Goal: Find specific page/section: Find specific page/section

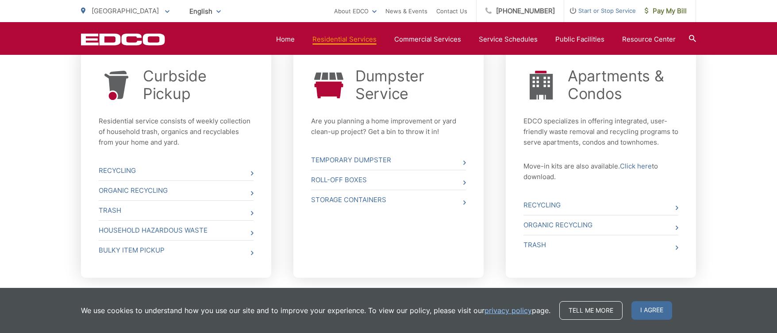
scroll to position [354, 0]
click at [251, 172] on icon at bounding box center [252, 172] width 3 height 4
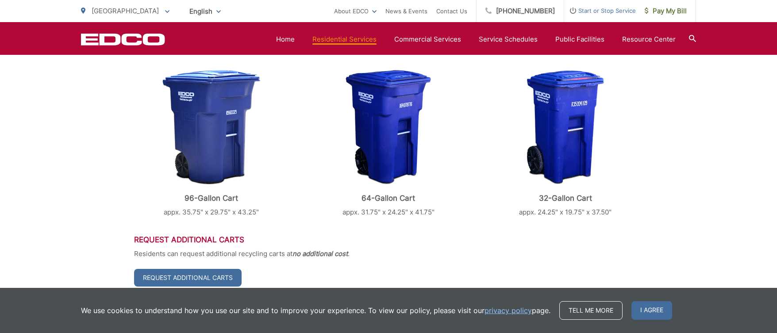
scroll to position [236, 0]
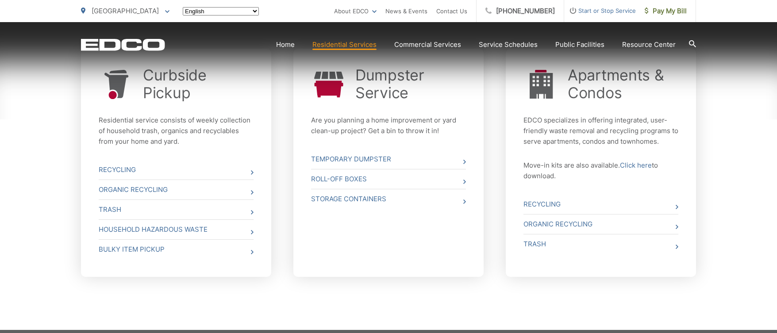
scroll to position [354, 0]
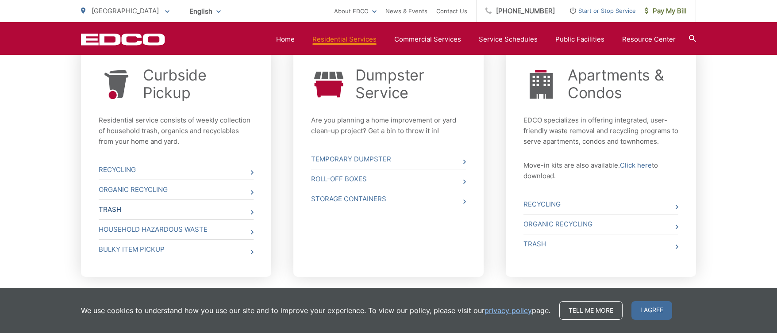
click at [250, 210] on link "Trash" at bounding box center [176, 209] width 155 height 19
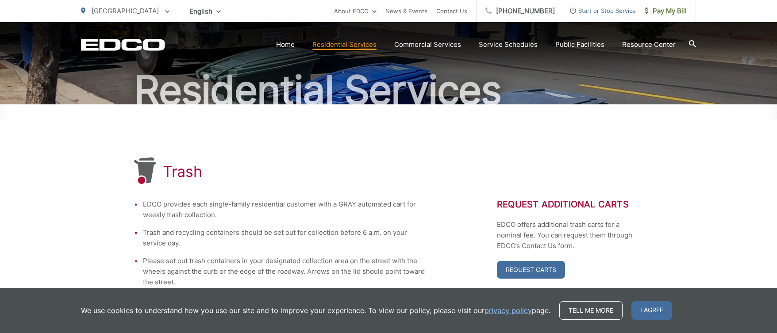
scroll to position [39, 0]
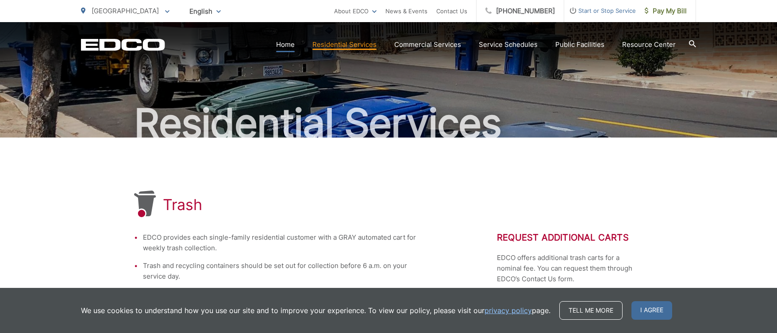
click at [292, 42] on link "Home" at bounding box center [285, 44] width 19 height 11
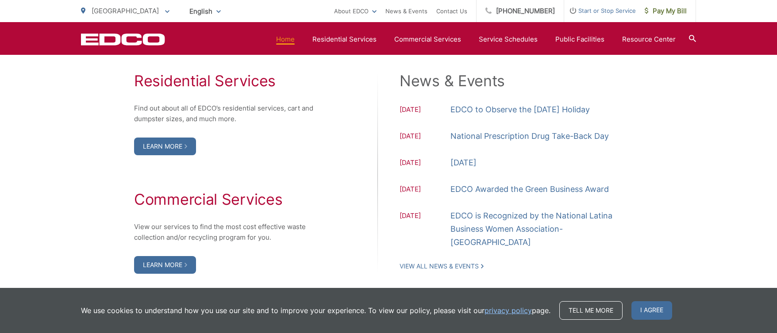
scroll to position [924, 0]
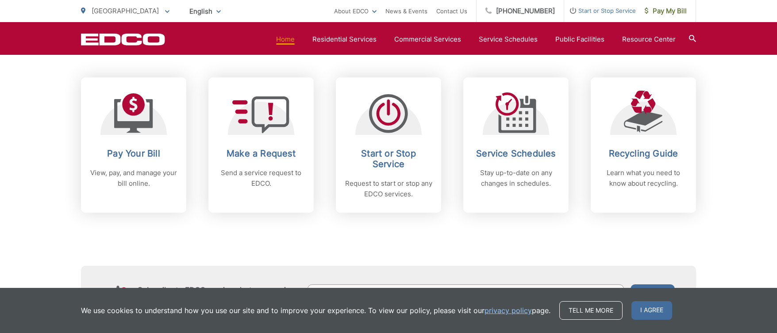
scroll to position [373, 0]
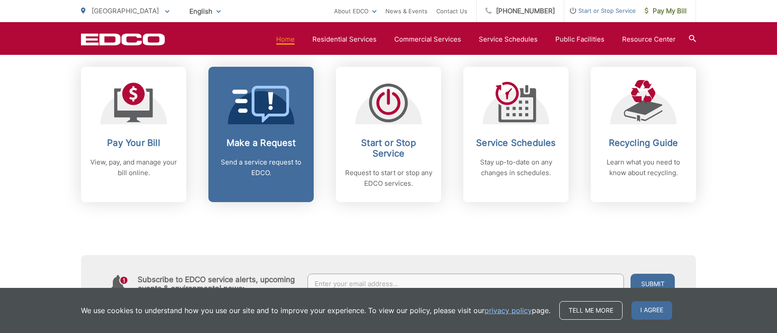
click at [272, 126] on link "Make a Request Send a service request to EDCO." at bounding box center [260, 134] width 105 height 135
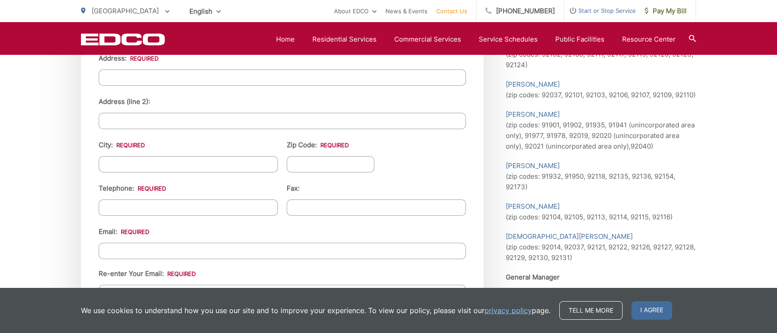
scroll to position [983, 0]
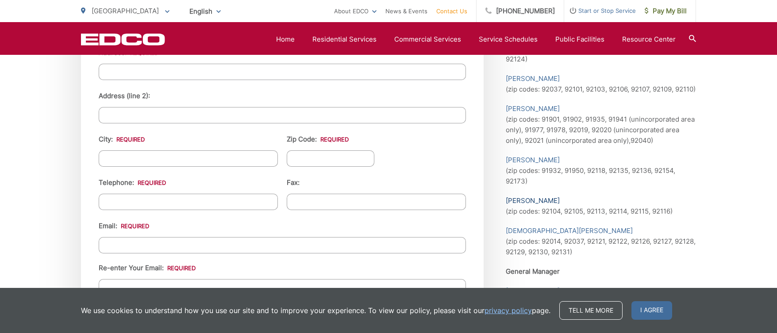
click at [515, 202] on link "[PERSON_NAME]" at bounding box center [532, 200] width 54 height 11
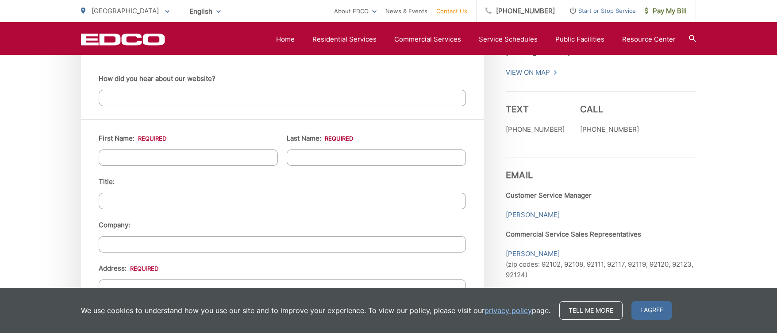
scroll to position [806, 0]
